Goal: Task Accomplishment & Management: Manage account settings

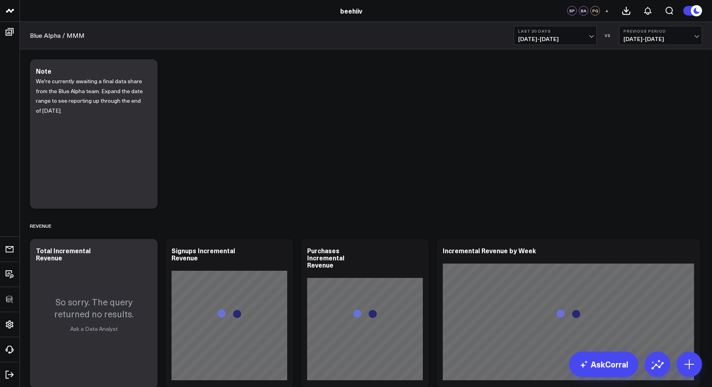
click at [534, 39] on span "07/27/25 - 08/25/25" at bounding box center [555, 39] width 74 height 6
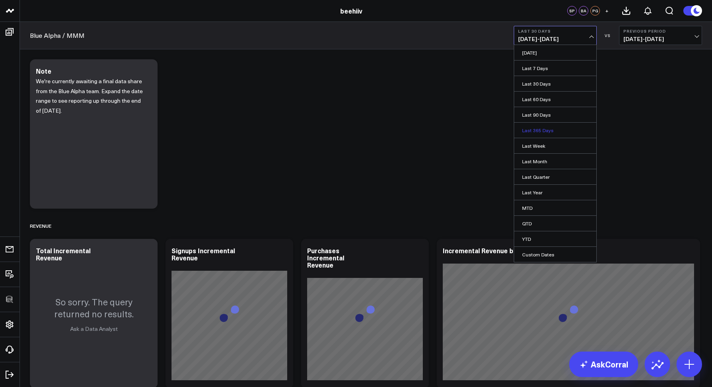
click at [530, 126] on link "Last 365 Days" at bounding box center [555, 130] width 82 height 15
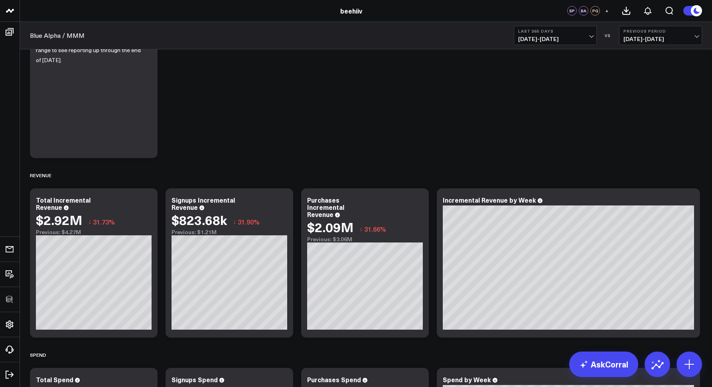
scroll to position [52, 0]
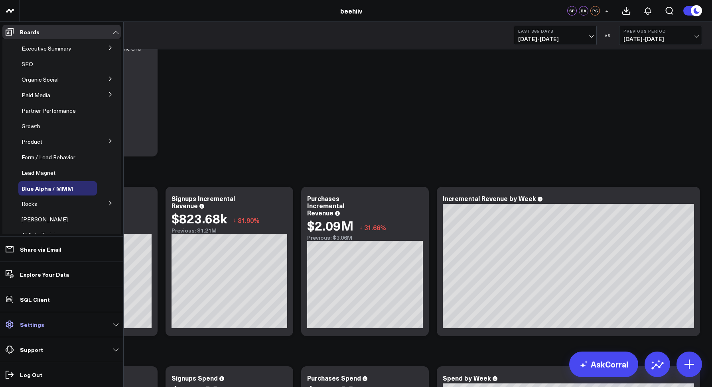
click at [44, 326] on link "Settings" at bounding box center [61, 325] width 118 height 14
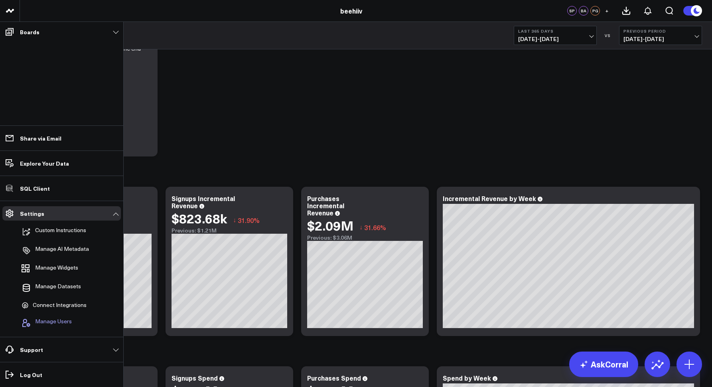
click at [51, 326] on span "Manage Users" at bounding box center [53, 324] width 37 height 10
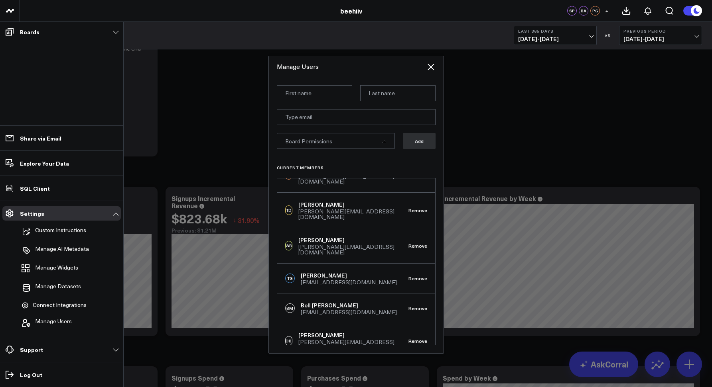
scroll to position [0, 0]
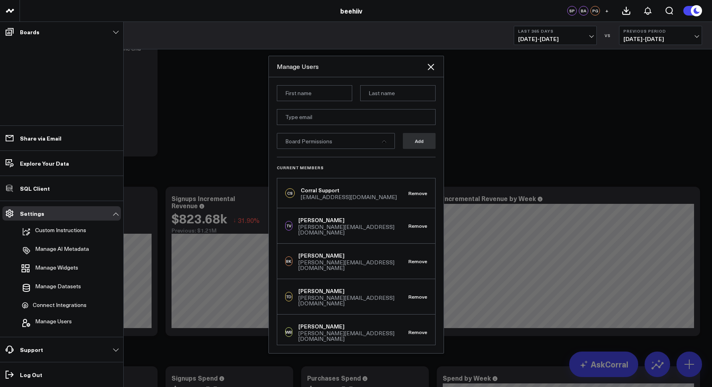
drag, startPoint x: 300, startPoint y: 218, endPoint x: 344, endPoint y: 213, distance: 44.6
click at [344, 213] on div "TV Tony Varghese tony@beehiiv.com Remove" at bounding box center [356, 225] width 158 height 35
drag, startPoint x: 300, startPoint y: 219, endPoint x: 336, endPoint y: 219, distance: 36.3
click at [336, 219] on div "Tony Varghese" at bounding box center [353, 220] width 110 height 8
copy div "Tony Varghese"
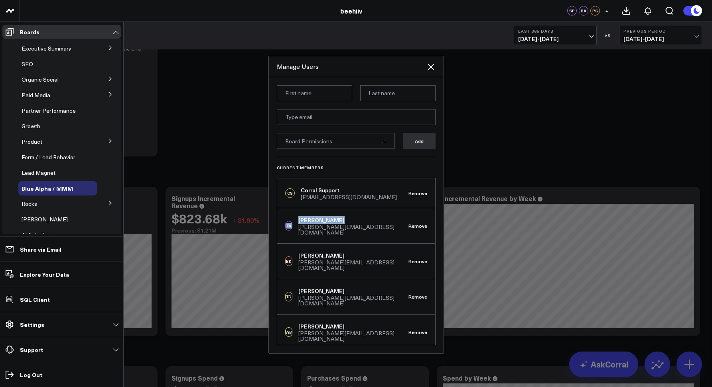
drag, startPoint x: 342, startPoint y: 221, endPoint x: 295, endPoint y: 220, distance: 46.7
click at [295, 220] on div "TV Tony Varghese tony@beehiiv.com" at bounding box center [346, 225] width 123 height 19
drag, startPoint x: 338, startPoint y: 251, endPoint x: 295, endPoint y: 252, distance: 43.1
click at [294, 252] on div "BK Brian Kudler brian.kudler@beehiiv.com" at bounding box center [346, 261] width 123 height 19
drag, startPoint x: 333, startPoint y: 280, endPoint x: 279, endPoint y: 281, distance: 53.8
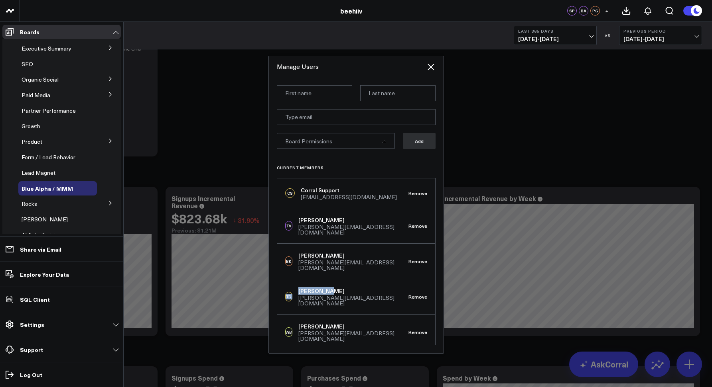
click at [279, 281] on div "TD Tyler Denk tyler@beehiiv.com Remove" at bounding box center [356, 296] width 158 height 35
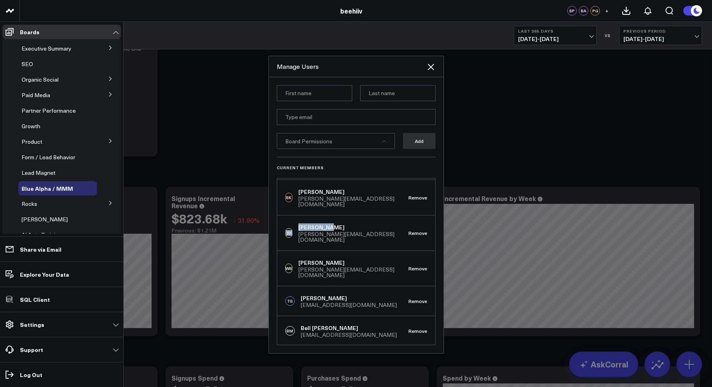
scroll to position [66, 0]
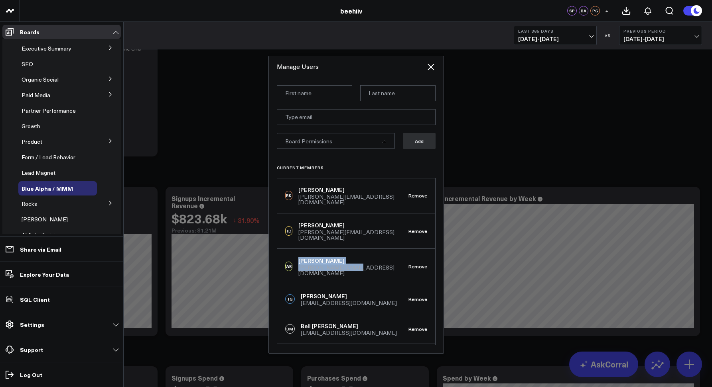
drag, startPoint x: 300, startPoint y: 244, endPoint x: 358, endPoint y: 250, distance: 58.5
click at [358, 250] on div "WB William Boyd william@beehiiv.com Remove" at bounding box center [356, 266] width 158 height 35
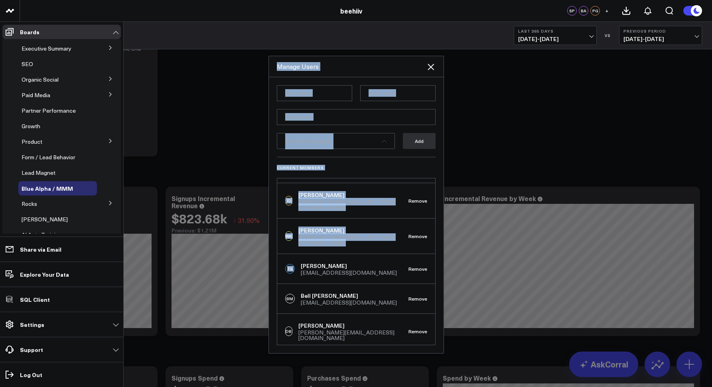
scroll to position [222, 0]
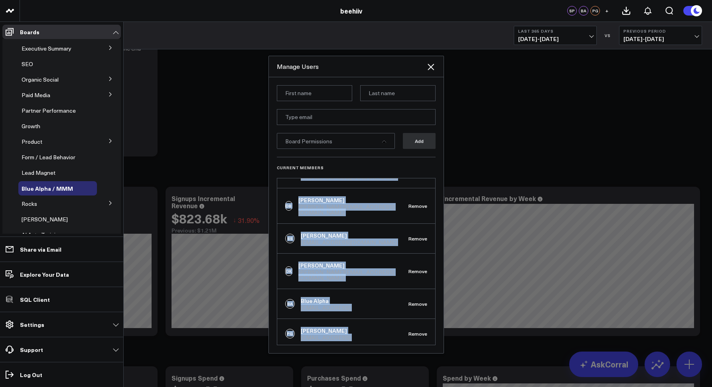
drag, startPoint x: 301, startPoint y: 244, endPoint x: 362, endPoint y: 336, distance: 110.1
click at [362, 336] on div "CS Corral Support support@corraldata.com Remove TV Tony Varghese tony@beehiiv.c…" at bounding box center [356, 261] width 159 height 167
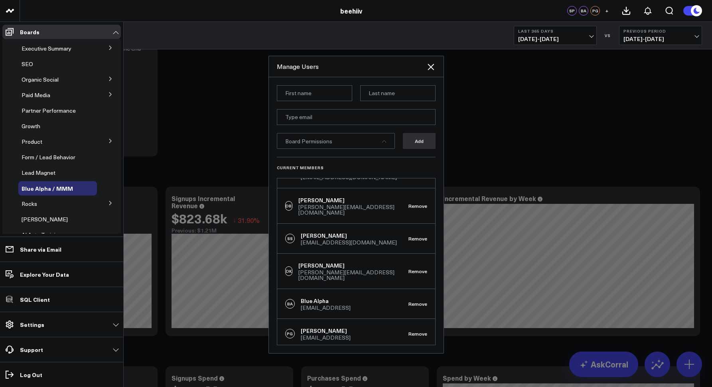
click at [377, 289] on div "BA Blue Alpha access@bluealpha.ai Remove" at bounding box center [356, 304] width 158 height 30
drag, startPoint x: 370, startPoint y: 311, endPoint x: 289, endPoint y: 262, distance: 93.9
click at [289, 262] on div "CS Corral Support support@corraldata.com Remove TV Tony Varghese tony@beehiiv.c…" at bounding box center [356, 261] width 159 height 167
click at [363, 319] on div "PG Peter Grafe pgrafe@bluealpha.ai Remove" at bounding box center [356, 334] width 158 height 30
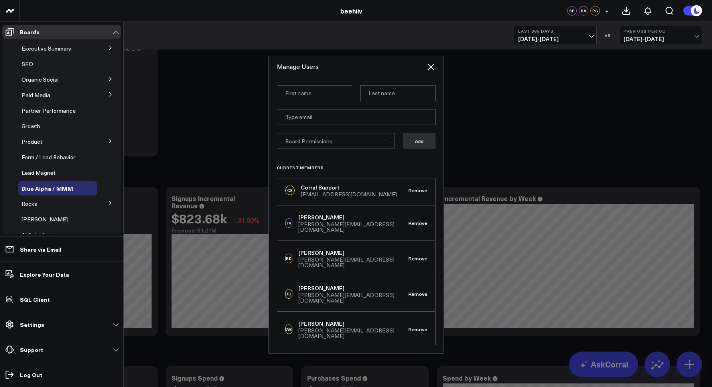
scroll to position [0, 0]
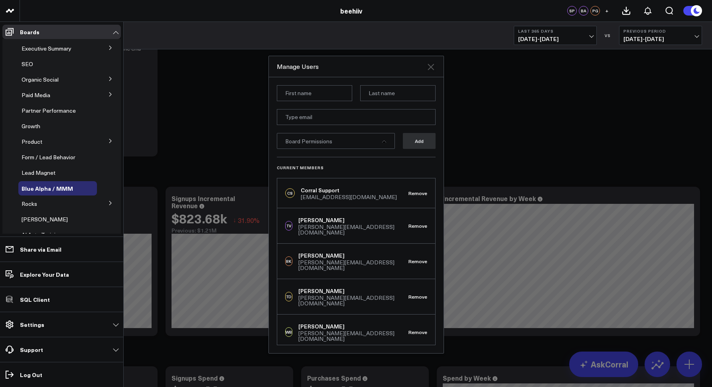
click at [431, 67] on icon at bounding box center [431, 67] width 10 height 10
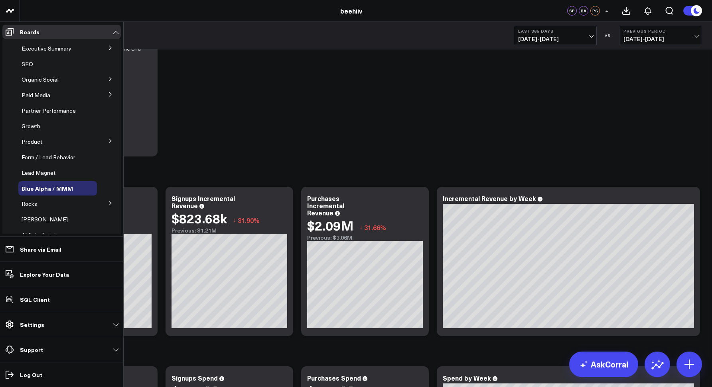
click at [160, 21] on header "3725 Test 829 Studios Accenture Activant Capital Agriculture & Farming Demo All…" at bounding box center [356, 11] width 712 height 22
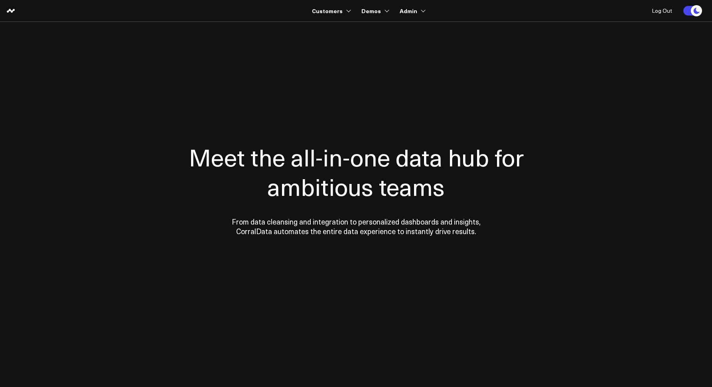
click at [147, 35] on section "Meet the all-in-one data hub for ambitious teams From data cleansing and integr…" at bounding box center [356, 161] width 574 height 279
